Goal: Communication & Community: Answer question/provide support

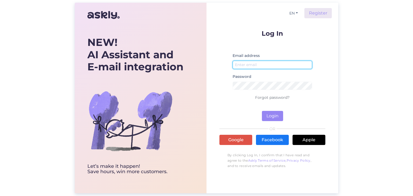
type input "[EMAIL_ADDRESS][DOMAIN_NAME]"
click at [269, 62] on input "[EMAIL_ADDRESS][DOMAIN_NAME]" at bounding box center [273, 65] width 80 height 8
click at [236, 99] on p "Forgot password?" at bounding box center [272, 97] width 106 height 6
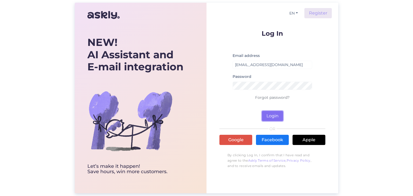
click at [269, 115] on button "Login" at bounding box center [272, 116] width 21 height 10
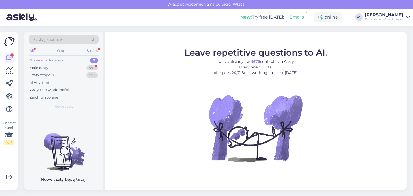
click at [408, 18] on icon at bounding box center [408, 17] width 4 height 4
click at [372, 28] on span "Downtown Apartments" at bounding box center [355, 30] width 51 height 8
click at [347, 109] on figure "Leave repetitive questions to AI. You’ve already had 1675 contacts via Askly. E…" at bounding box center [256, 112] width 292 height 129
click at [33, 66] on div "Moje czaty" at bounding box center [39, 67] width 19 height 5
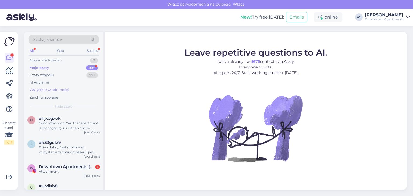
click at [37, 92] on div "Wszystkie wiadomości" at bounding box center [49, 89] width 39 height 5
click at [80, 127] on div "Good afternoon, Yes, that apartment is managed by us - it can also be booked vi…" at bounding box center [69, 126] width 61 height 10
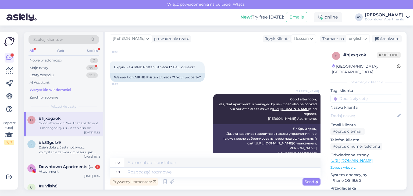
scroll to position [27, 0]
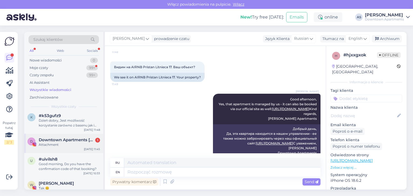
click at [63, 143] on div "Attachment" at bounding box center [69, 144] width 61 height 5
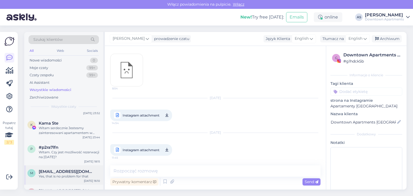
scroll to position [134, 0]
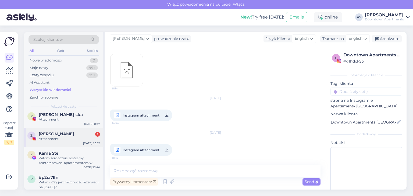
click at [63, 141] on div "Ż [PERSON_NAME] 1 Attachment [DATE] 23:52" at bounding box center [63, 137] width 79 height 19
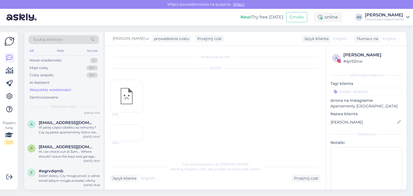
scroll to position [511, 0]
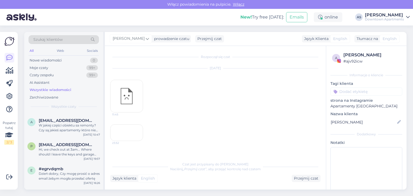
click at [131, 124] on div "23:52" at bounding box center [126, 132] width 33 height 17
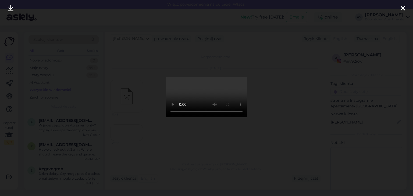
click at [108, 148] on div at bounding box center [206, 98] width 413 height 196
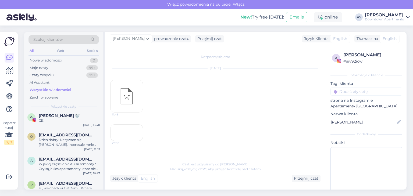
scroll to position [430, 0]
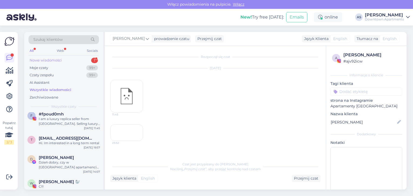
click at [56, 59] on div "Nowe wiadomości" at bounding box center [46, 60] width 32 height 5
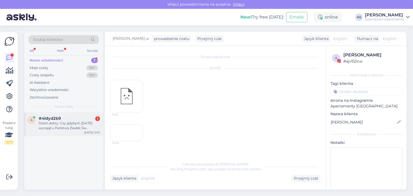
click at [76, 130] on div "Dzień dobry. Czy gdybym [DATE] wynajął u Państwa Zaułek Św Bartłomieja w [GEOGR…" at bounding box center [69, 126] width 61 height 10
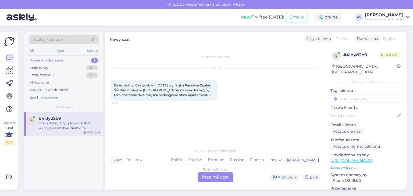
click at [213, 179] on div "Polish to English Przejmij czat" at bounding box center [216, 178] width 36 height 10
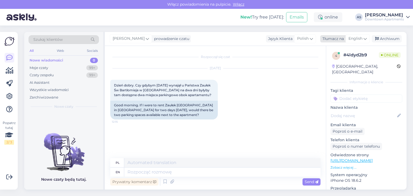
click at [362, 37] on span "English" at bounding box center [355, 39] width 14 height 6
type input "pol"
click at [345, 62] on link "Polish" at bounding box center [344, 62] width 59 height 9
click at [279, 115] on div "[DATE] Dzień dobry. Czy gdybym [DATE] wynajął u Państwa Zaułek Św Bartłomieja w…" at bounding box center [215, 94] width 210 height 63
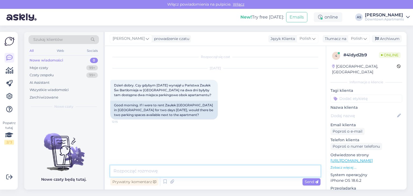
click at [127, 169] on textarea at bounding box center [215, 171] width 210 height 11
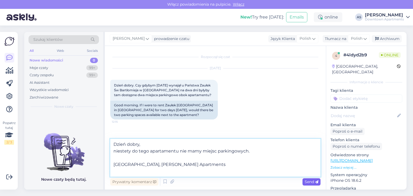
type textarea "Dzień dobry, niestety do tego apartamentu nie mamy miejsc parkingowych. [GEOGRA…"
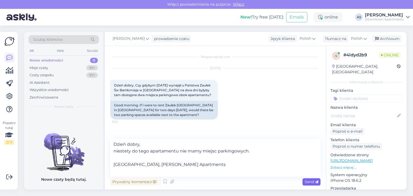
click at [308, 181] on span "Send" at bounding box center [312, 182] width 14 height 5
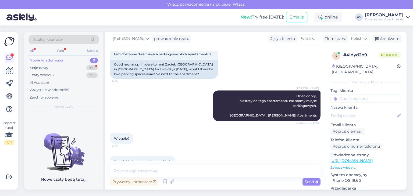
scroll to position [58, 0]
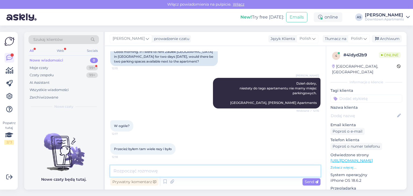
click at [149, 172] on textarea at bounding box center [215, 171] width 210 height 11
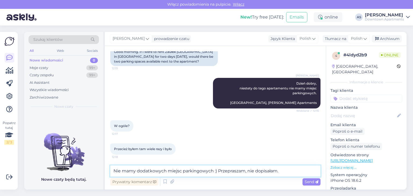
type textarea "Nie mamy dodatkowych miejsc parkingowych :) Przepraszam, nie dopisałam."
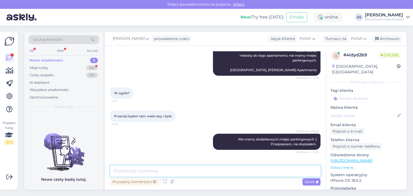
scroll to position [110, 0]
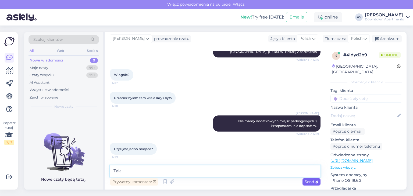
type textarea "Tak"
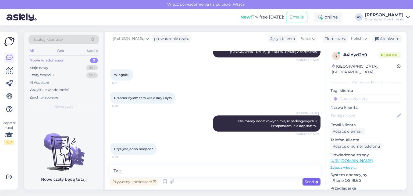
click at [313, 182] on span "Send" at bounding box center [312, 182] width 14 height 5
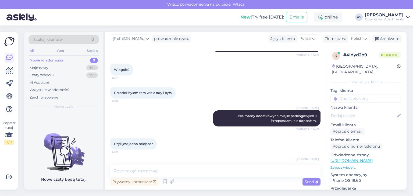
scroll to position [133, 0]
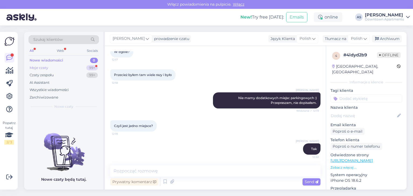
click at [46, 69] on div "Moje czaty" at bounding box center [39, 67] width 19 height 5
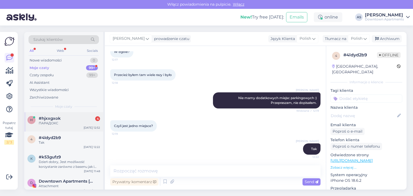
click at [71, 121] on div "ПАРАДОКС" at bounding box center [69, 123] width 61 height 5
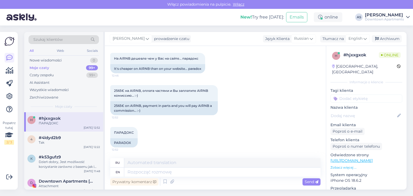
scroll to position [382, 0]
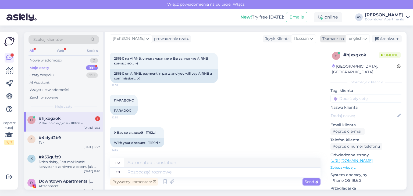
click at [357, 38] on span "English" at bounding box center [355, 39] width 14 height 6
click at [334, 65] on link "Polish" at bounding box center [344, 62] width 59 height 9
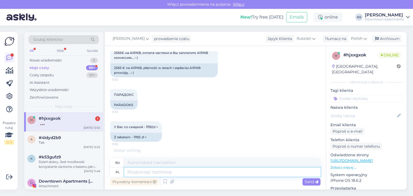
click at [146, 172] on textarea at bounding box center [222, 172] width 196 height 9
type textarea "Być"
type textarea "Быть"
type textarea "Być może"
type textarea "Может быть"
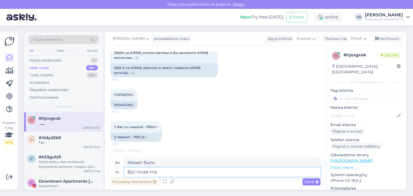
type textarea "Być może ma"
type textarea "Может быть, это так"
type textarea "Być może ma Pan"
type textarea "Возможно, у вас есть"
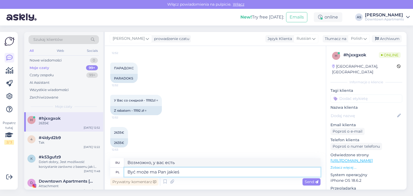
type textarea "Być może ma Pan jakieś z"
type textarea "Возможно, у вас есть какие-то"
type textarea "Być może ma Pan jakieś zniżki n"
type textarea "Может быть, у вас есть какие-то скидки?"
type textarea "Być może ma Pan jakieś zniżki na"
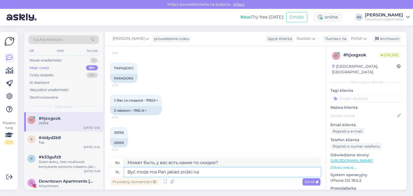
type textarea "Возможно, у вас есть какие-то скидки на"
type textarea "Być może ma Pan jakieś zniżki na Airbnb"
type textarea "Возможно, у вас есть скидки на Airbnb?"
type textarea "Być może ma Pan jakieś zniżki na Airbnb i st"
type textarea "Возможно, у вас есть скидки на Airbnb и"
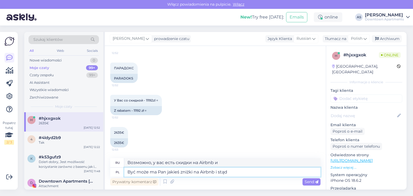
type textarea "Być może ma Pan jakieś zniżki na Airbnb i stąd n"
type textarea "Может быть, у вас есть скидки на Airbnb, и вот почему"
type textarea "Być może ma Pan jakieś zniżki na Airbnb i stąd niższa c"
type textarea "Возможно, у вас есть скидки на Airbnb, поэтому цена ниже."
type textarea "Być może ma Pan jakieś zniżki na Airbnb i stąd niższa cena, z r"
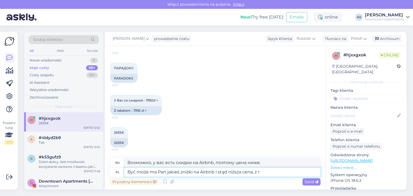
type textarea "Возможно, у вас есть скидки на Airbnb, и поэтому цена ниже,"
type textarea "Być może ma Pan jakieś zniżki na Airbnb i stąd niższa cena, z reguły n"
type textarea "Возможно, у вас есть скидки на Airbnb, и поэтому цена обычно ниже."
type textarea "Być może ma Pan jakieś zniżki na Airbnb i stąd niższa cena, z reguły najkorzys"
type textarea "Возможно, у вас есть какие-то скидки на Airbnb и, следовательно, более низкая ц…"
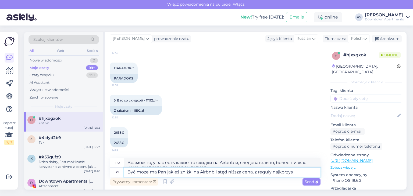
scroll to position [419, 0]
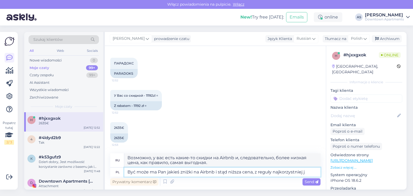
type textarea "Być może ma Pan jakieś zniżki na Airbnb i stąd niższa cena, z reguły najkorzyst…"
type textarea "Возможно, у вас есть скидки на Airbnb, и поэтому цена ниже, обычно это лучшее п…"
type textarea "Być może ma Pan jakieś zniżki na Airbnb i stąd niższa cena, z reguły najkorzyst…"
type textarea "Возможно, у вас есть скидки на Airbnb, и поэтому цена ниже, обычно это самый де…"
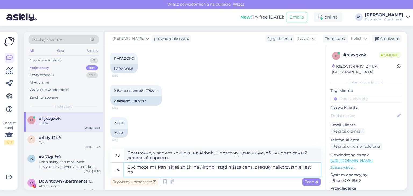
type textarea "Być może ma Pan jakieś zniżki na Airbnb i stąd niższa cena, z reguły najkorzyst…"
type textarea "Возможно, у вас есть какие-то скидки на Airbnb, и поэтому цена ниже, обычно луч…"
type textarea "Być może ma Pan jakieś zniżki na Airbnb i stąd niższa cena, z reguły najkorzyst…"
type textarea "Возможно, у вас есть скидки на Airbnb и поэтому цена ниже, обычно лучшие предло…"
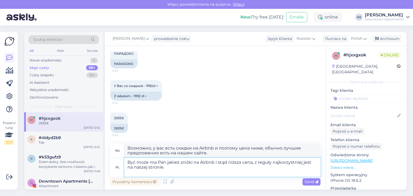
type textarea "Być może ma Pan jakieś zniżki na Airbnb i stąd niższa cena, z reguły najkorzyst…"
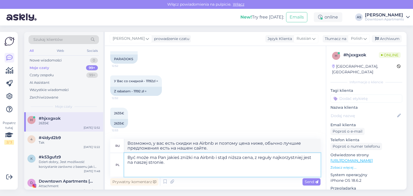
type textarea "Возможно, у вас есть какие-то скидки на Airbnb и поэтому цена ниже, обычно сама…"
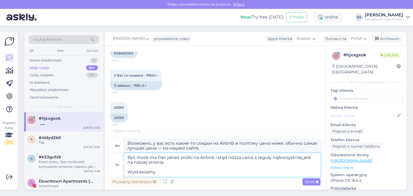
type textarea "Być może ma Pan jakieś zniżki na Airbnb i stąd niższa cena, z reguły najkorzyst…"
type textarea "Возможно, у вас есть скидки на Airbnb, поэтому цена ниже. Обычно лучшие цены на…"
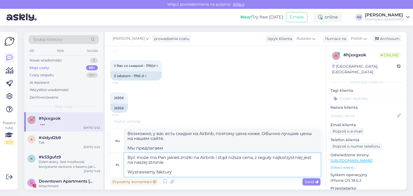
type textarea "Być może ma Pan jakieś zniżki na Airbnb i stąd niższa cena, z reguły najkorzyst…"
type textarea "Возможно, у вас есть скидки на Airbnb, и, следовательно, цена ниже. Как правило…"
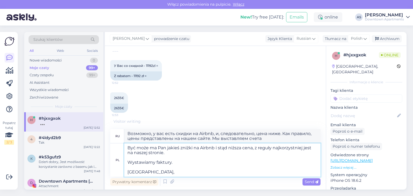
type textarea "Być może ma Pan jakieś zniżki na Airbnb i stąd niższa cena, z reguły najkorzyst…"
type textarea "Возможно, у вас есть скидки на Airbnb, поэтому цена ниже. Обычно лучшие цены на…"
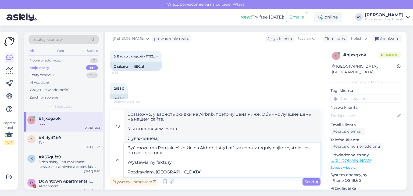
type textarea "Być może ma Pan jakieś zniżki na Airbnb i stąd niższa cena, z reguły najkorzyst…"
type textarea "Возможно, у вас есть скидки на Airbnb, и поэтому цена ниже. Обычно лучшие цены …"
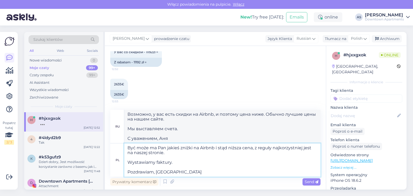
scroll to position [462, 0]
type textarea "Być może ma Pan jakieś zniżki na Airbnb i stąd niższa cena, z reguły najkorzyst…"
click at [316, 184] on div "Send" at bounding box center [311, 182] width 18 height 7
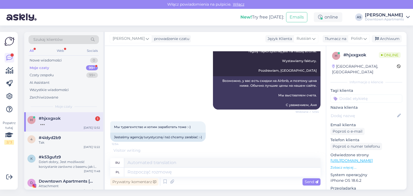
scroll to position [532, 0]
click at [81, 144] on div "Tak" at bounding box center [69, 142] width 61 height 5
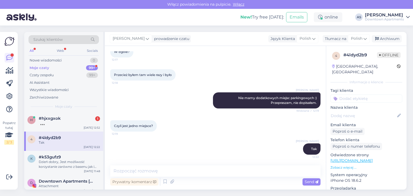
scroll to position [133, 0]
click at [75, 119] on div "#hjxxgxok 2" at bounding box center [69, 118] width 61 height 5
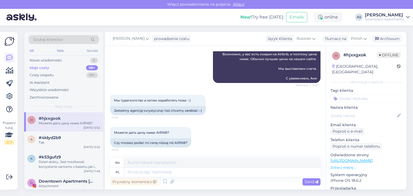
scroll to position [559, 0]
click at [151, 173] on textarea at bounding box center [222, 172] width 196 height 9
type textarea "Po"
type textarea "После"
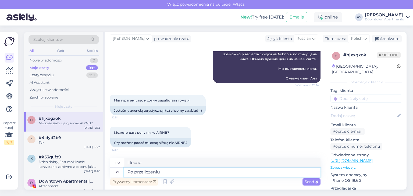
type textarea "Po przeliczeniu"
type textarea "После преобразования"
type textarea "Po przeliczeniu najniższa c"
type textarea "После преобразования самый низкий"
type textarea "Po przeliczeniu najniższa cena n"
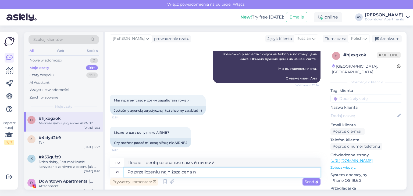
type textarea "После конвертации самая низкая цена"
type textarea "Po przeliczeniu najniższa cena na"
type textarea "После конвертации самая низкая цена на"
type textarea "Po przeliczeniu najniższa cena na na"
type textarea "После конвертации самая низкая цена за н."
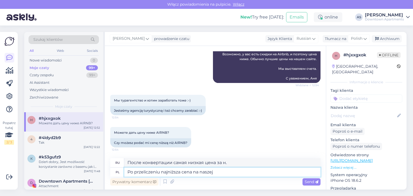
type textarea "Po przeliczeniu najniższa cena na naszej s"
type textarea "После конвертации самая низкая цена на нашем сайте"
type textarea "Po przeliczeniu najniższa cena na naszej stronie wynosi"
type textarea "После конвертации самая низкая цена на нашем сайте составляет"
type textarea "Po przeliczeniu najniższa cena na naszej stronie wynosi 11"
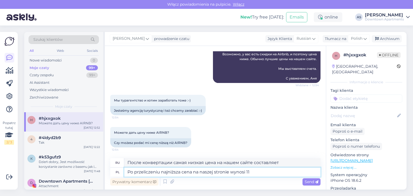
type textarea "После конвертации самая низкая цена на нашем сайте составляет 11"
type textarea "Po przeliczeniu najniższa cena na naszej stronie wynosi 11 191 z"
type textarea "После конвертации самая низкая цена на нашем сайте составляет 11,191"
type textarea "Po przeliczeniu najniższa cena na naszej stronie wynosi 11 191 zł, c"
type textarea "После конвертации самая низкая цена на нашем сайте составляет 11 191 злотый."
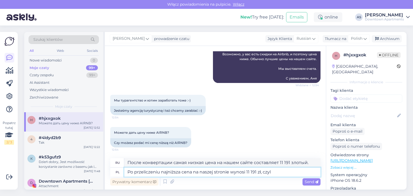
type textarea "Po przeliczeniu najniższa cena na naszej stronie wynosi 11 191 zł, czyli"
type textarea "После конвертации самая низкая цена на нашем сайте составляет 11 191 злотый, или"
type textarea "Po przeliczeniu najniższa cena na naszej stronie wynosi 11 191 zł, czyli oko"
type textarea "После конвертации самая низкая цена на нашем сайте составляет 11 191 злотый, чт…"
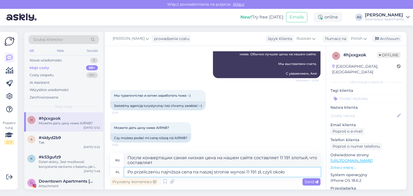
type textarea "Po przeliczeniu najniższa cena na naszej stronie wynosi 11 191 zł, czyli około"
type textarea "После конвертации самая низкая цена на нашем сайте составляет 11 191 злотый, чт…"
type textarea "Po przeliczeniu najniższa cena na naszej stronie wynosi 11 191 zł, czyli około …"
type textarea "После конвертации самая низкая цена на нашем сайте составляет 11 191 злотый, чт…"
type textarea "Po przeliczeniu najniższa cena na naszej stronie wynosi 11 191 zł, czyli około …"
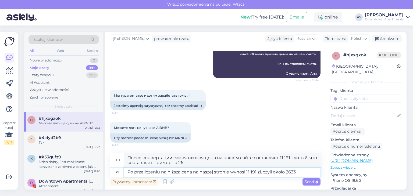
type textarea "После конвертации самая низкая цена на нашем сайте составляет 11 191 злотый, ил…"
type textarea "Po przeliczeniu najniższa cena na naszej stronie wynosi 11 191 zł, czyli około …"
type textarea "После конвертации самая низкая цена на нашем сайте составляет 11 191 злотый, чт…"
type textarea "Po przeliczeniu najniższa cena na naszej stronie wynosi 11 191 zł, czyli około …"
type textarea "После конвертации самая низкая цена на нашем сайте составляет 11 191 злотый, ил…"
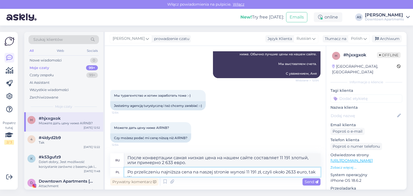
type textarea "Po przeliczeniu najniższa cena na naszej stronie wynosi 11 191 zł, czyli około …"
type textarea "После конвертации самая низкая цена на нашем сайте составляет 11 191 злотый, чт…"
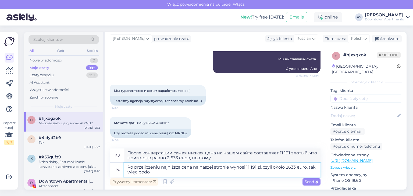
type textarea "Po przeliczeniu najniższa cena na naszej stronie wynosi 11 191 zł, czyli około …"
type textarea "После конвертации самая низкая цена на нашем сайте составляет 11 191 злотый, чт…"
type textarea "Po przeliczeniu najniższa cena na naszej stronie wynosi 11 191 zł, czyli około …"
type textarea "После конвертации самая низкая цена на нашем сайте составляет 11 191 злотый, ил…"
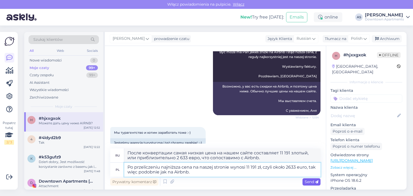
type textarea "Po przeliczeniu najniższa cena na naszej stronie wynosi 11 191 zł, czyli około …"
click at [313, 180] on span "Send" at bounding box center [312, 182] width 14 height 5
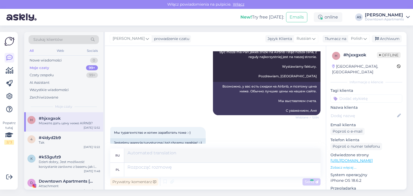
scroll to position [606, 0]
